Goal: Information Seeking & Learning: Check status

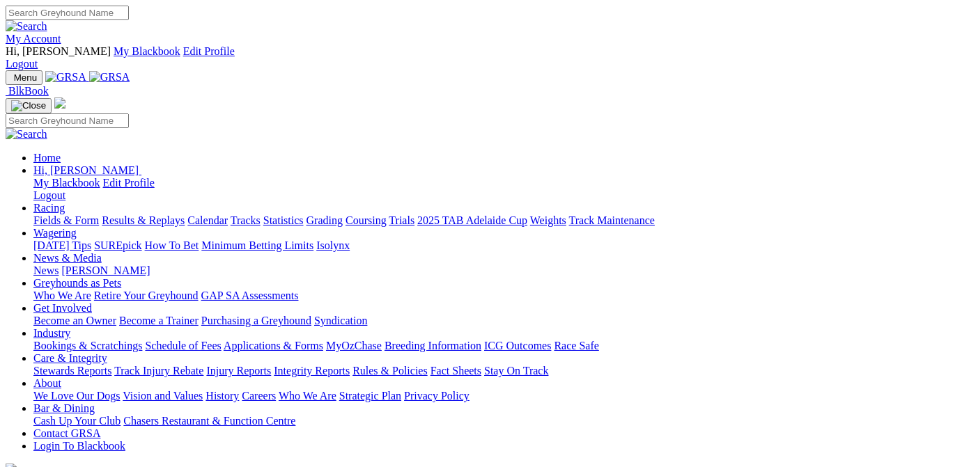
click at [178, 214] on link "Results & Replays" at bounding box center [143, 220] width 83 height 12
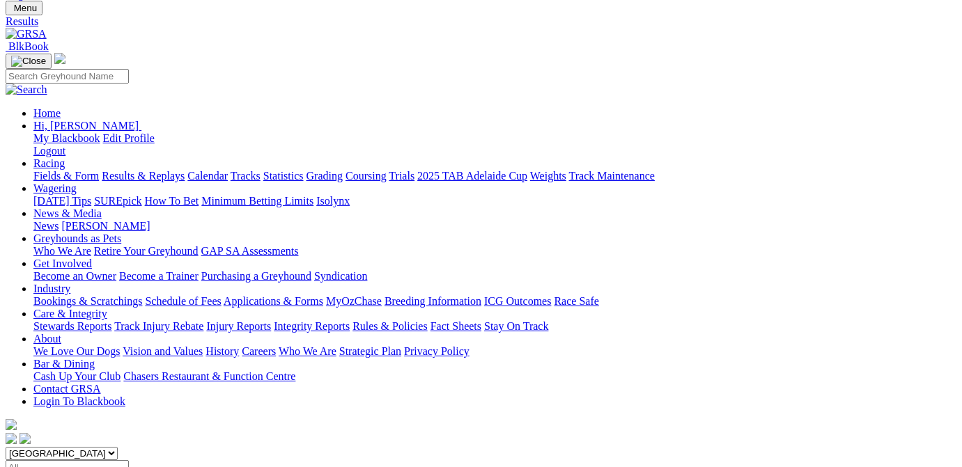
scroll to position [140, 0]
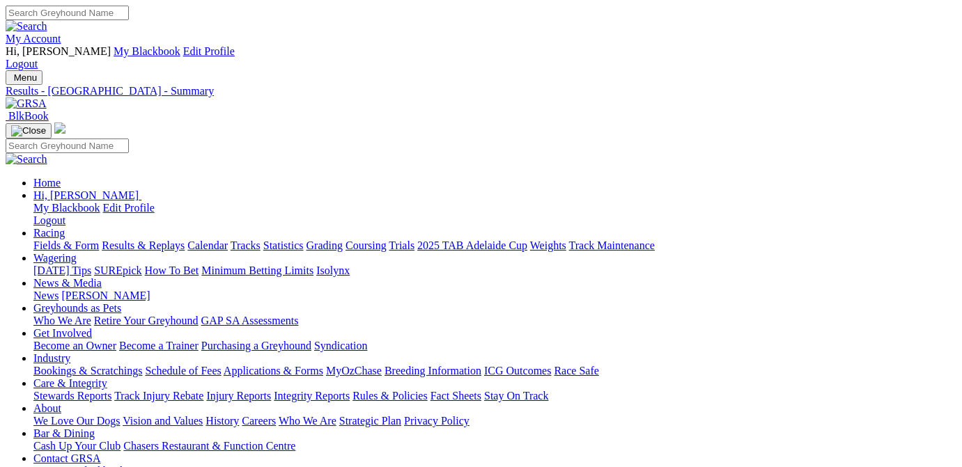
click at [228, 240] on link "Calendar" at bounding box center [207, 246] width 40 height 12
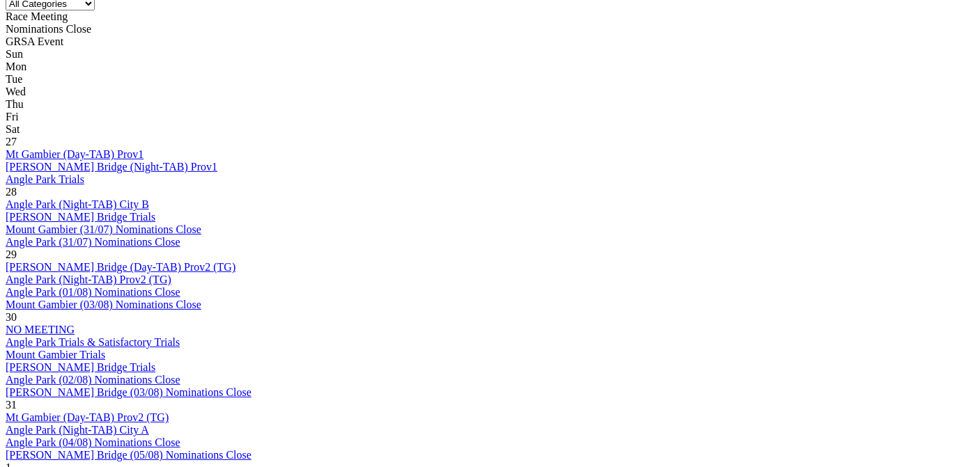
scroll to position [771, 0]
